Goal: Task Accomplishment & Management: Manage account settings

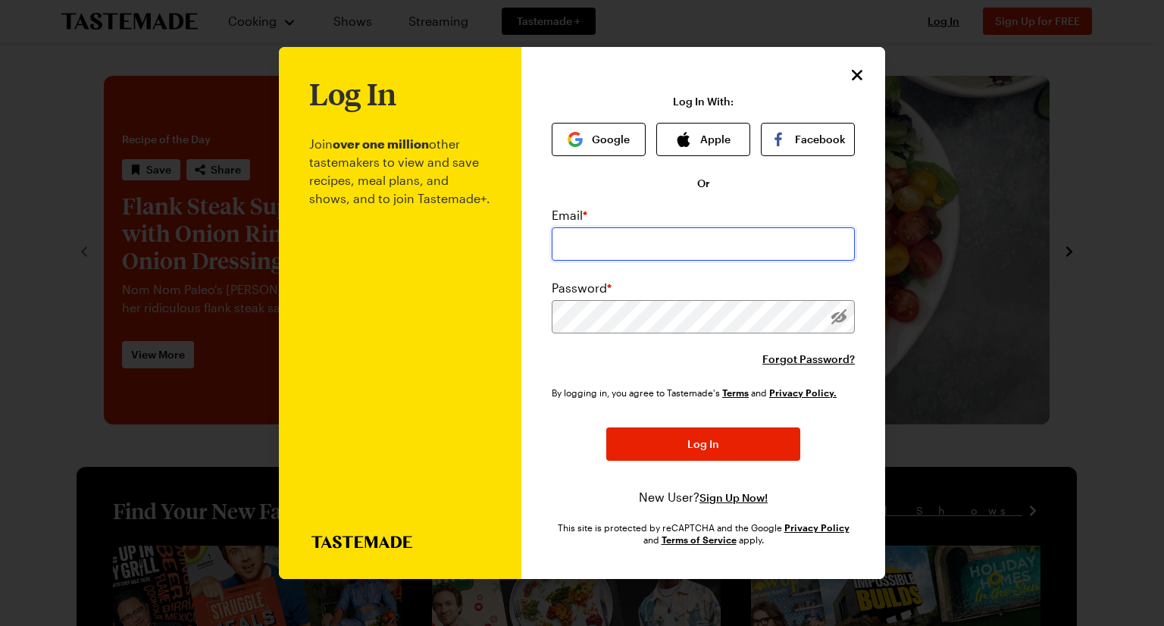
click at [650, 249] on input "email" at bounding box center [703, 243] width 303 height 33
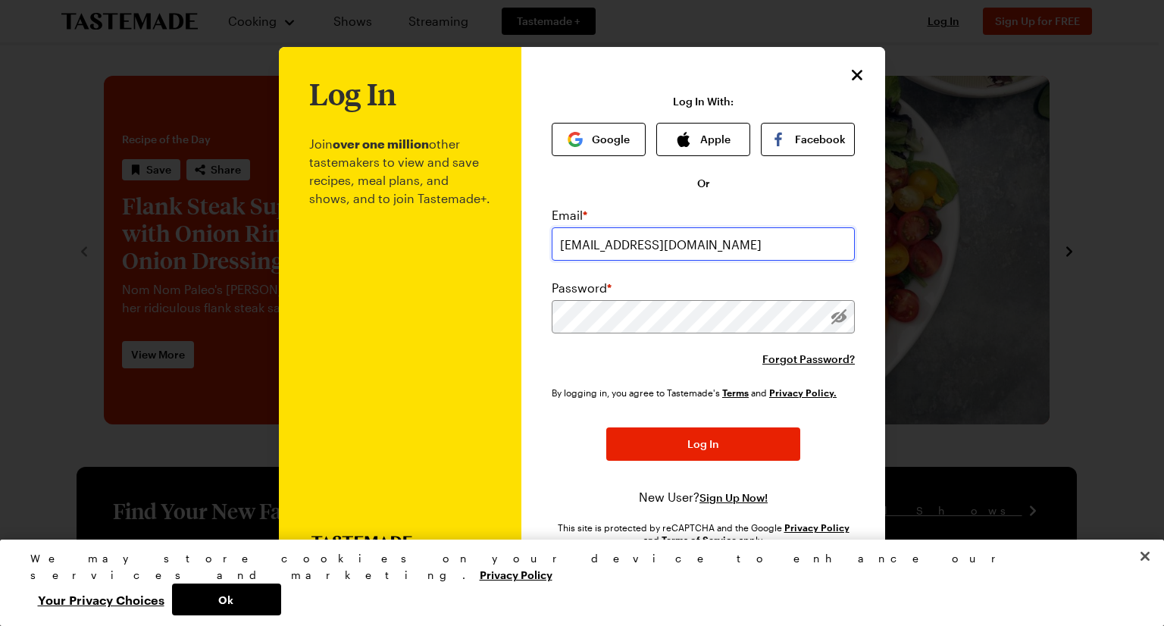
type input "[EMAIL_ADDRESS][DOMAIN_NAME]"
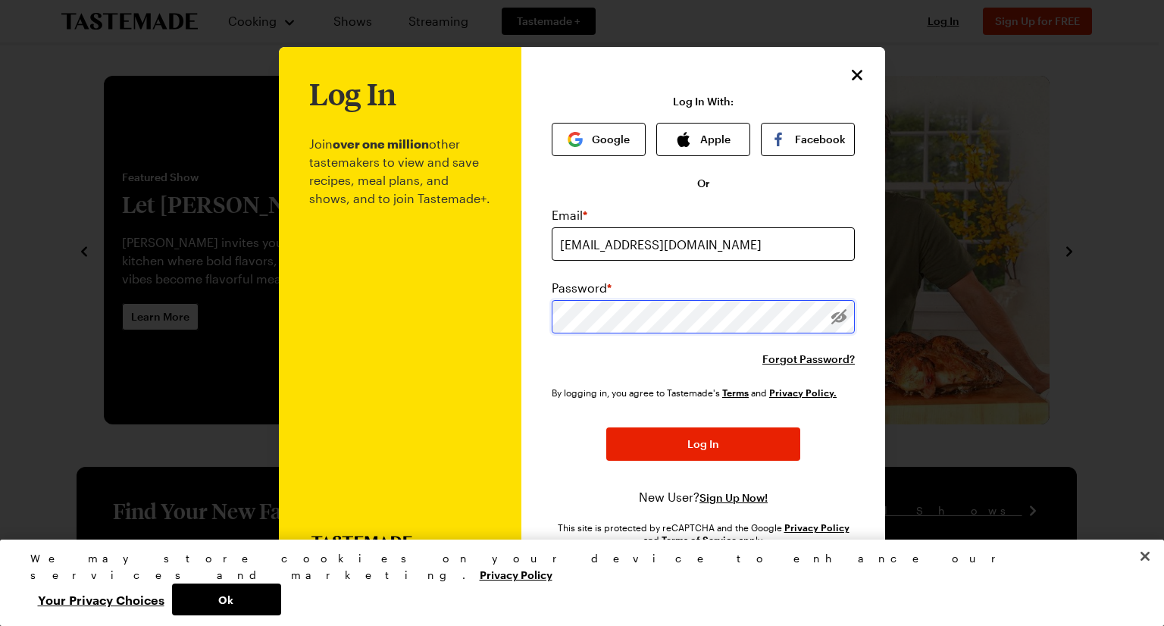
click at [606, 428] on button "Log In" at bounding box center [703, 444] width 194 height 33
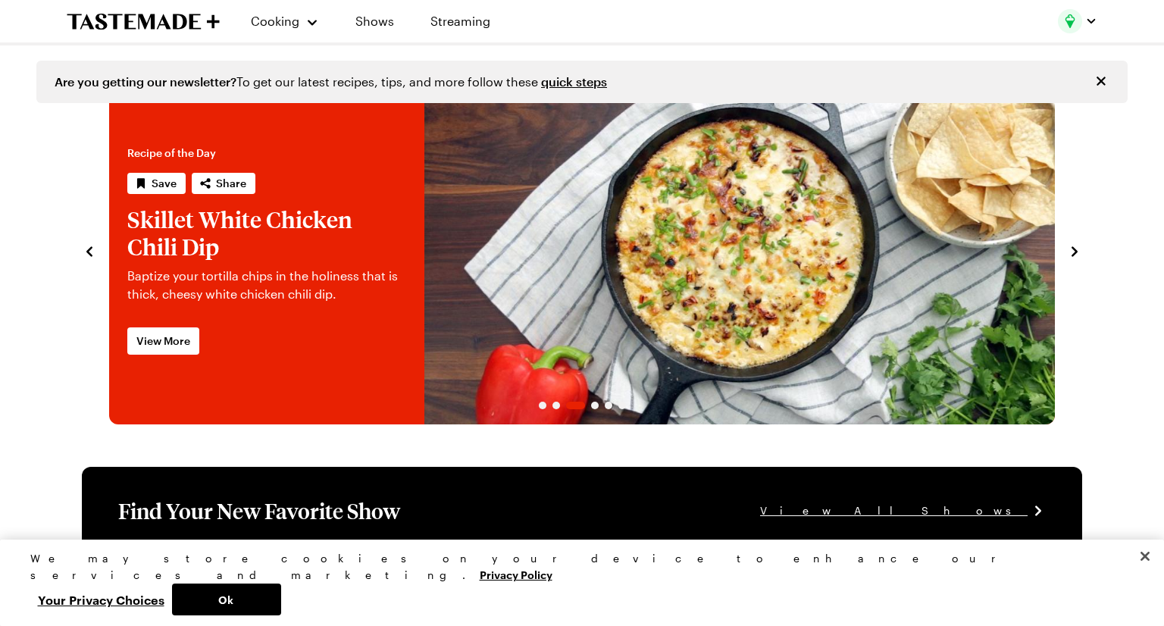
click at [1076, 23] on img "button" at bounding box center [1070, 21] width 24 height 24
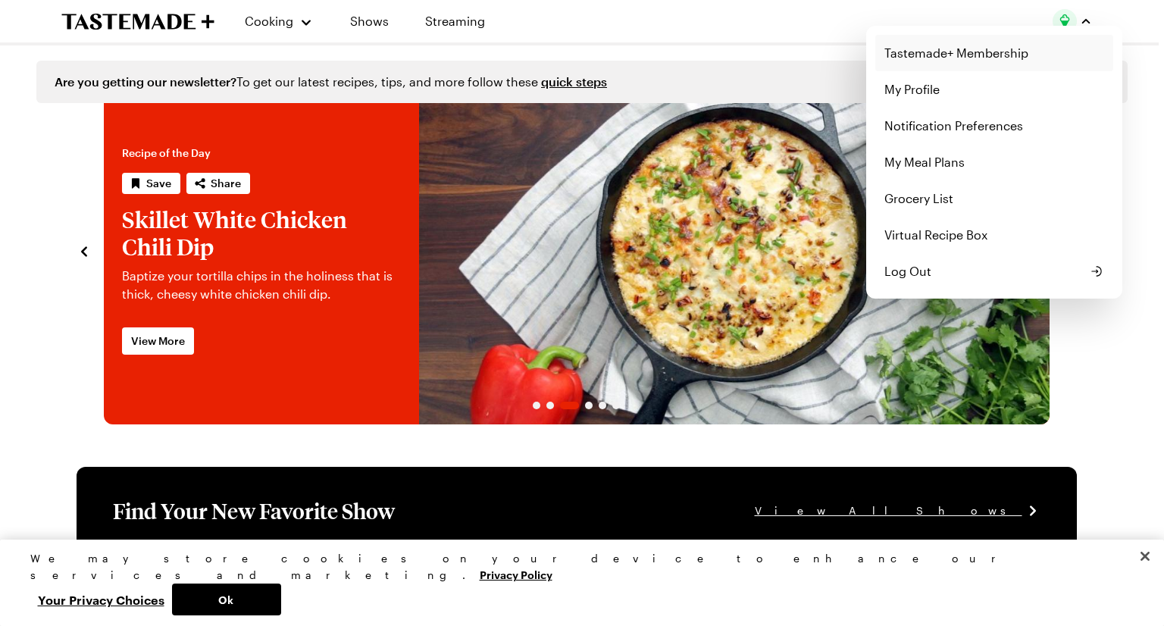
click at [980, 52] on link "Tastemade+ Membership" at bounding box center [995, 53] width 238 height 36
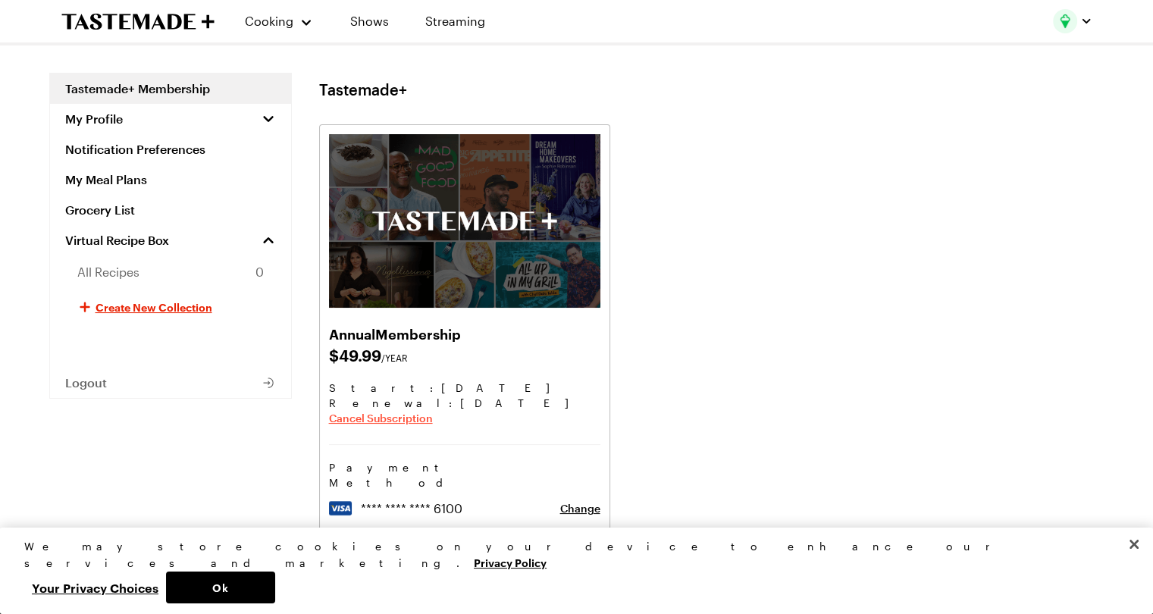
click at [391, 415] on span "Cancel Subscription" at bounding box center [381, 418] width 104 height 15
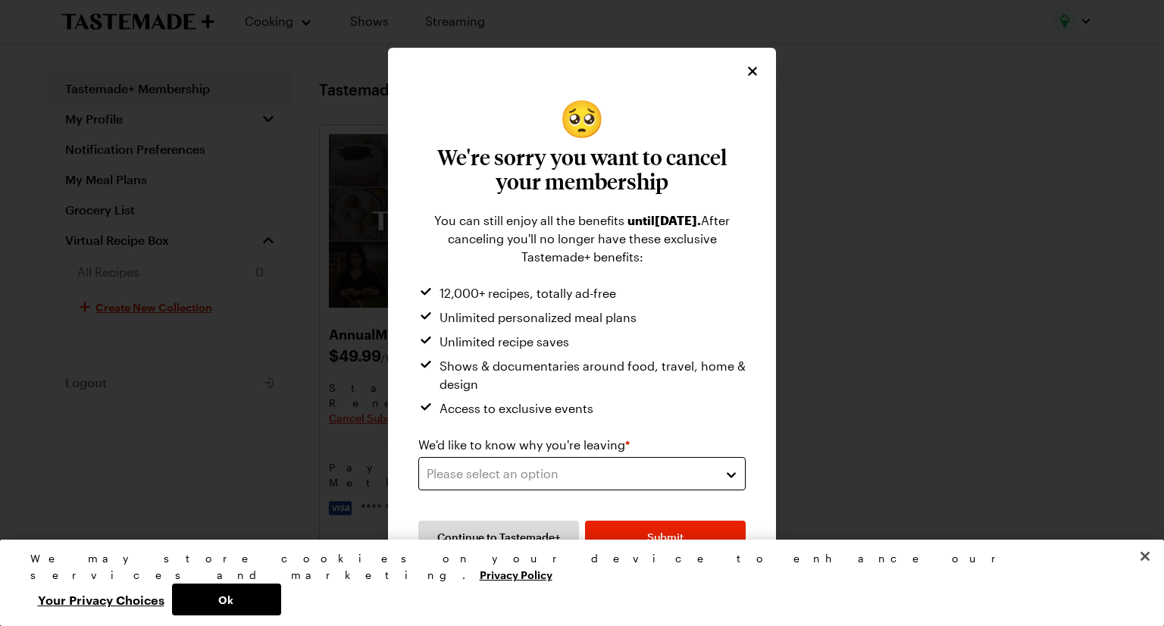
click at [591, 478] on div "Please select an option" at bounding box center [571, 474] width 288 height 18
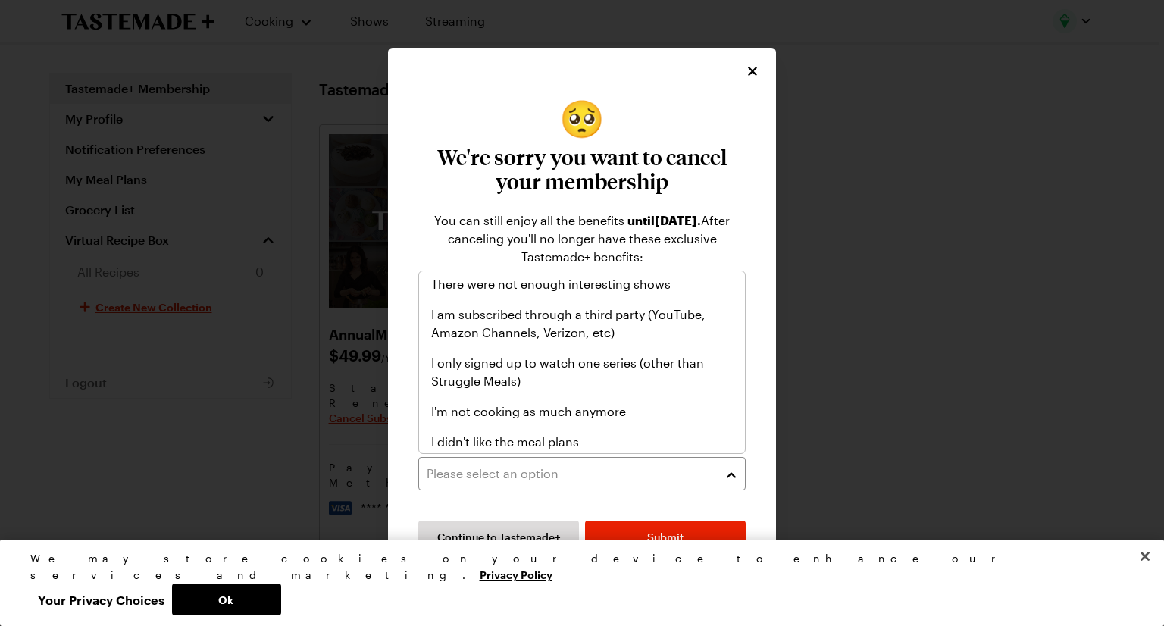
scroll to position [176, 0]
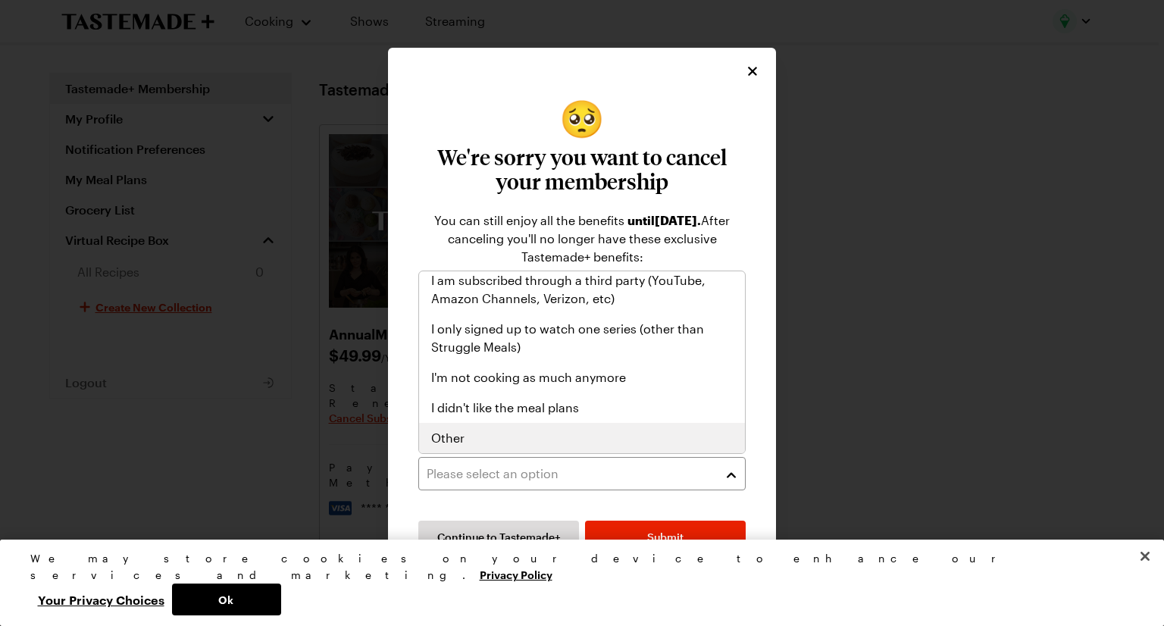
click at [529, 443] on div "Other" at bounding box center [582, 438] width 302 height 18
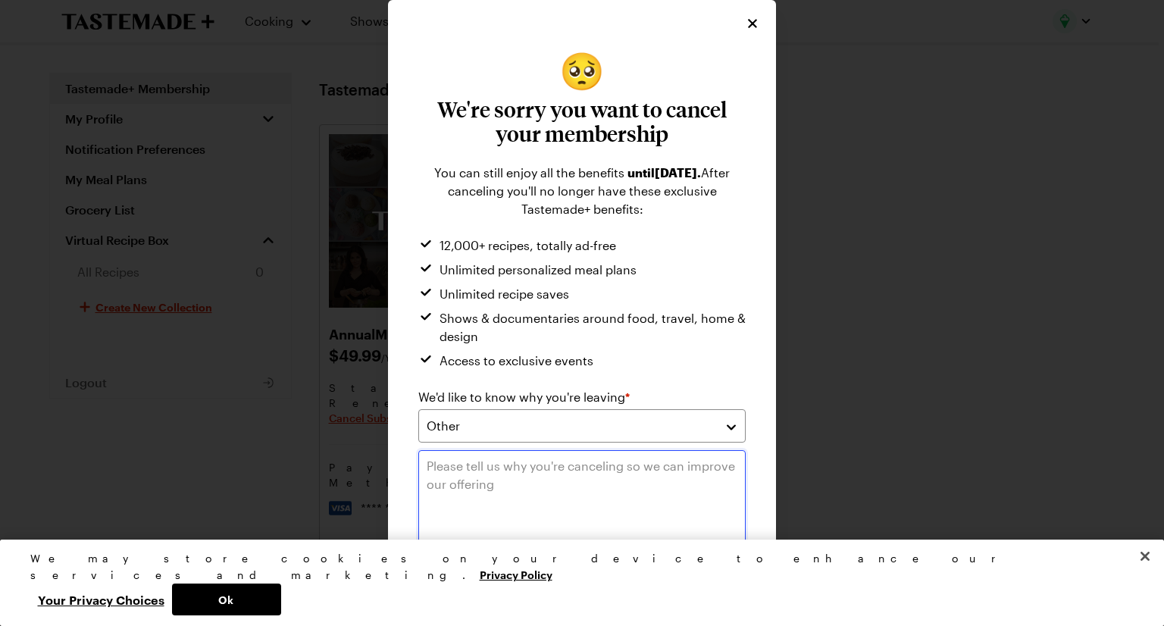
click at [534, 465] on textarea at bounding box center [582, 502] width 328 height 105
type textarea "Don't use it enough"
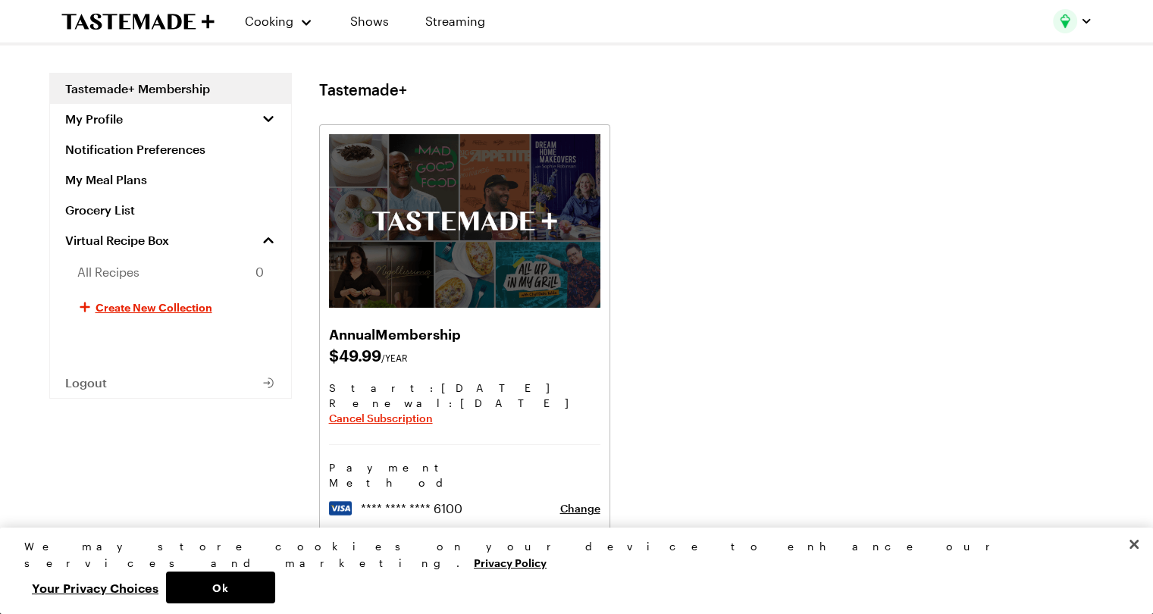
click at [676, 444] on div "Annual Membership $ 49.99 /YEAR Start: [DATE] Renewal : [DATE] Cancel Subscript…" at bounding box center [711, 342] width 785 height 437
click at [418, 422] on span "Cancel Subscription" at bounding box center [381, 418] width 104 height 15
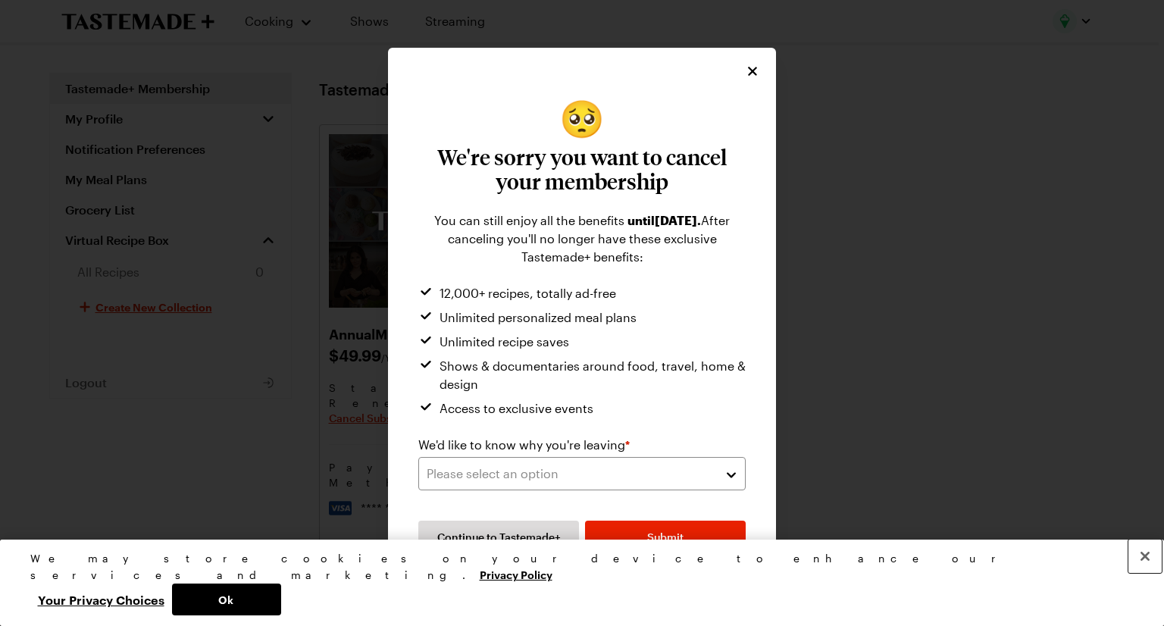
click at [1145, 573] on button "Close" at bounding box center [1145, 556] width 33 height 33
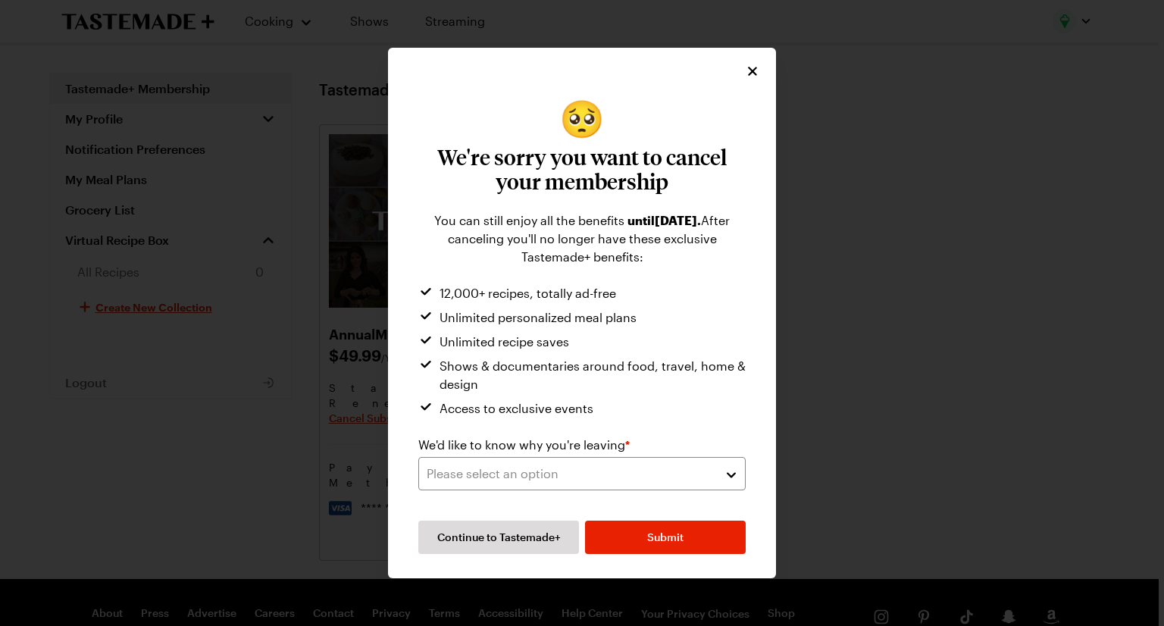
click at [614, 455] on div "We'd like to know why you're leaving * Please select an option" at bounding box center [582, 463] width 328 height 55
click at [601, 469] on div "Please select an option" at bounding box center [571, 474] width 288 height 18
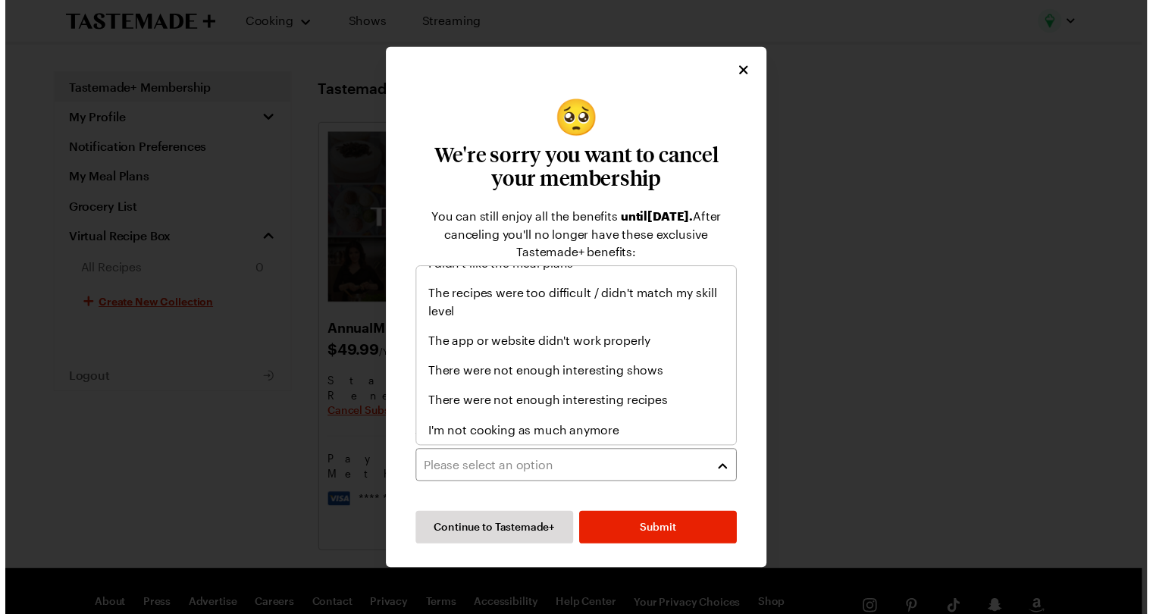
scroll to position [176, 0]
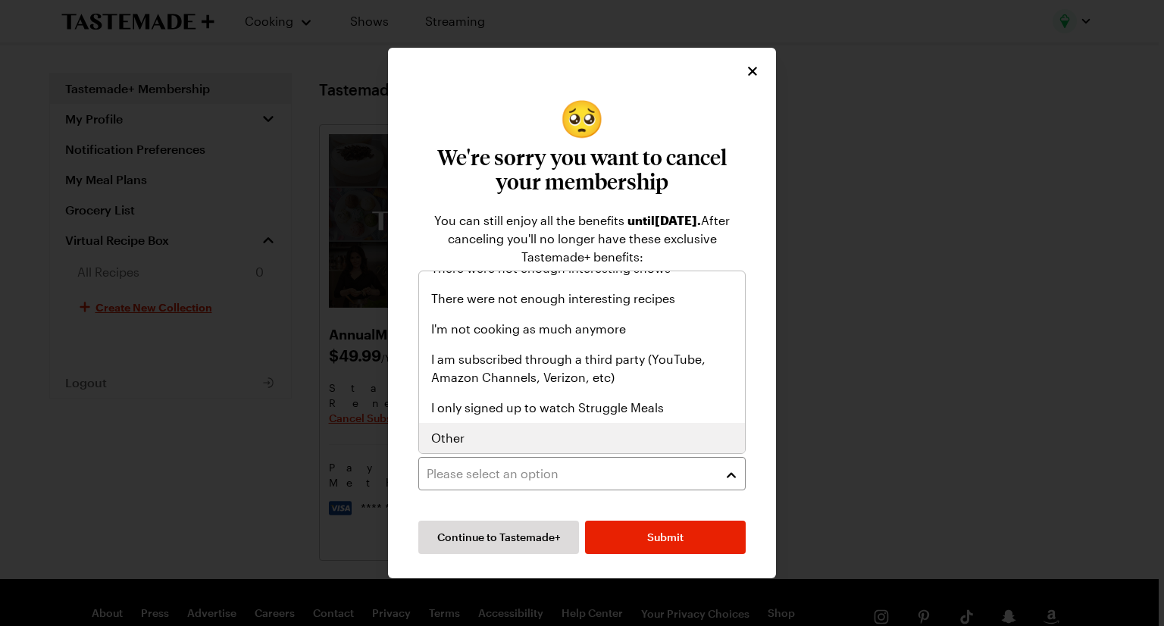
click at [485, 436] on div "Other" at bounding box center [582, 438] width 302 height 18
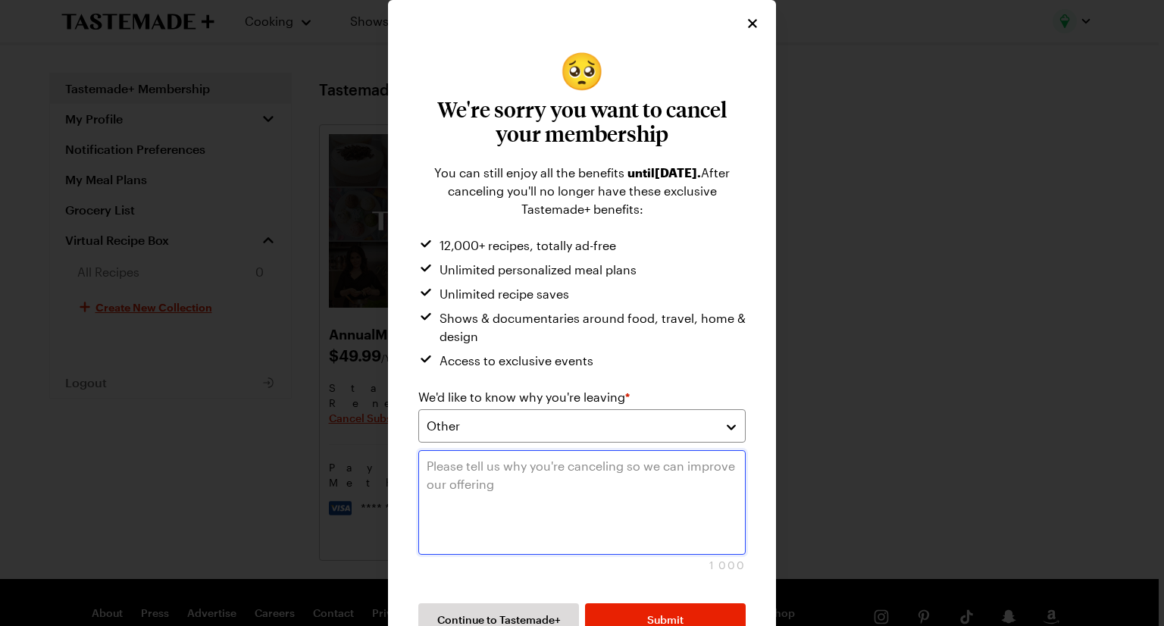
drag, startPoint x: 485, startPoint y: 436, endPoint x: 482, endPoint y: 477, distance: 41.0
click at [482, 477] on textarea at bounding box center [582, 502] width 328 height 105
type textarea "Not used enough"
click at [643, 610] on button "Submit" at bounding box center [665, 619] width 161 height 33
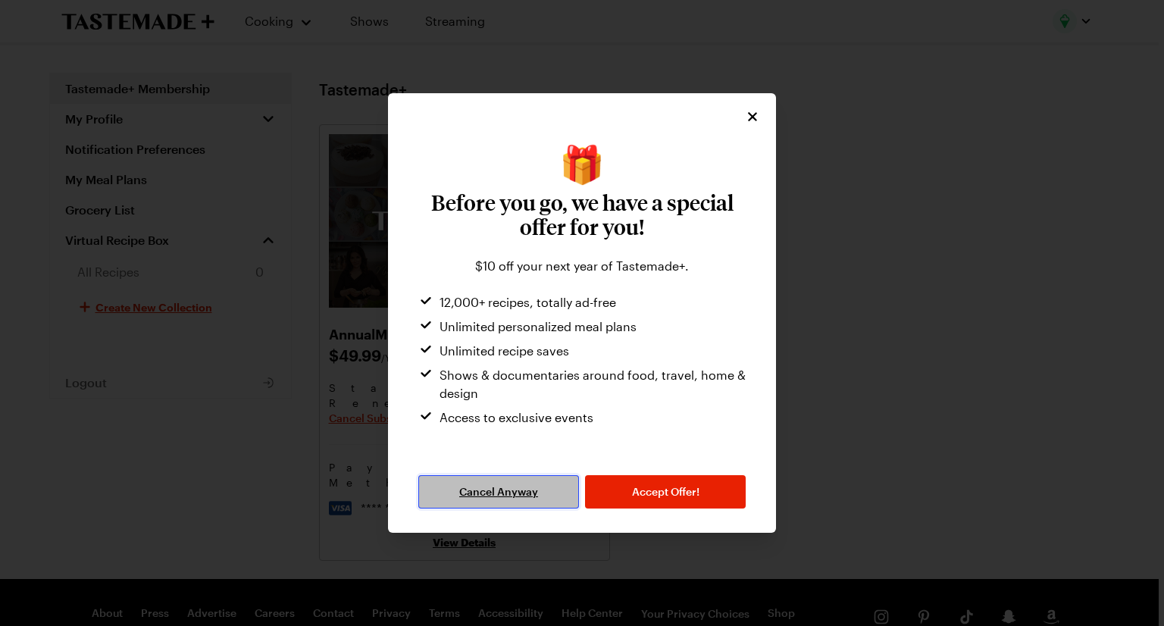
click at [504, 503] on button "Cancel Anyway" at bounding box center [498, 491] width 161 height 33
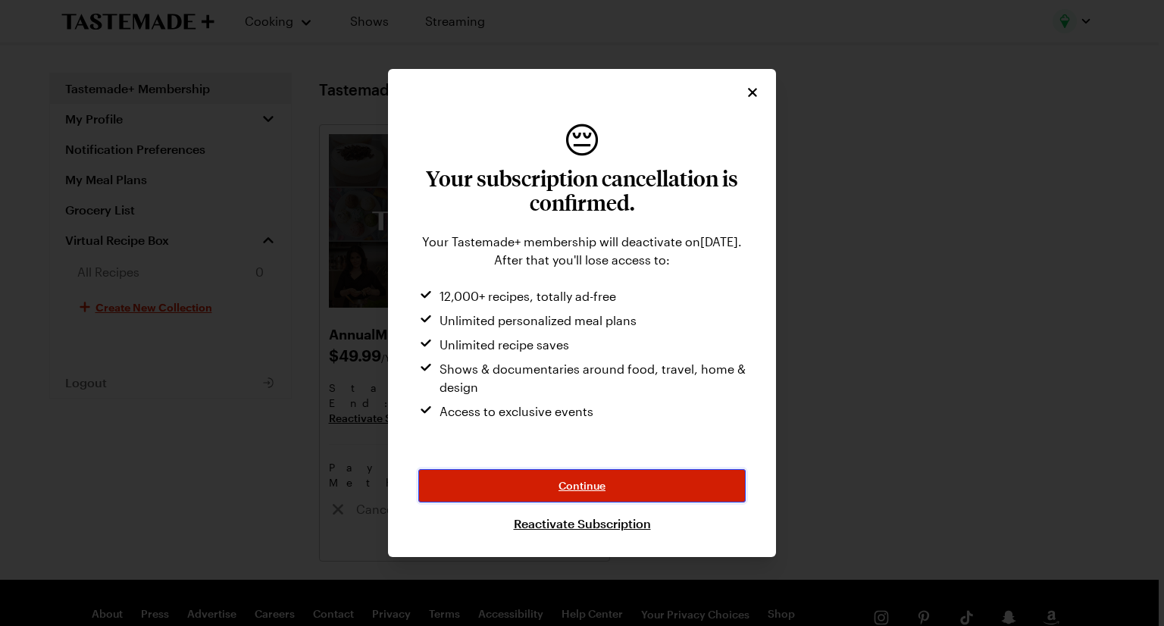
click at [589, 492] on span "Continue" at bounding box center [582, 485] width 47 height 15
